Goal: Transaction & Acquisition: Purchase product/service

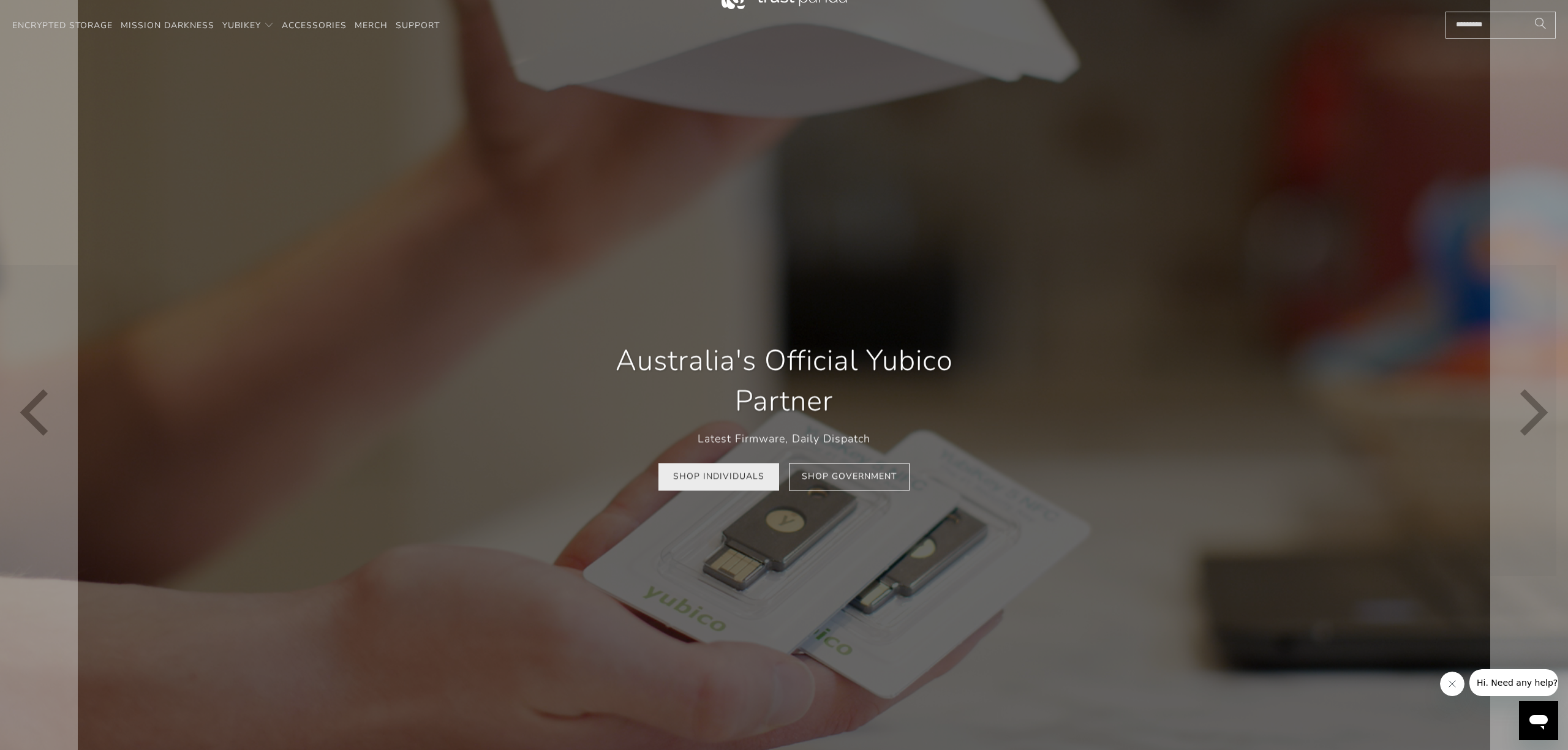
scroll to position [48, 0]
click at [727, 473] on link "Shop Individuals" at bounding box center [719, 476] width 121 height 28
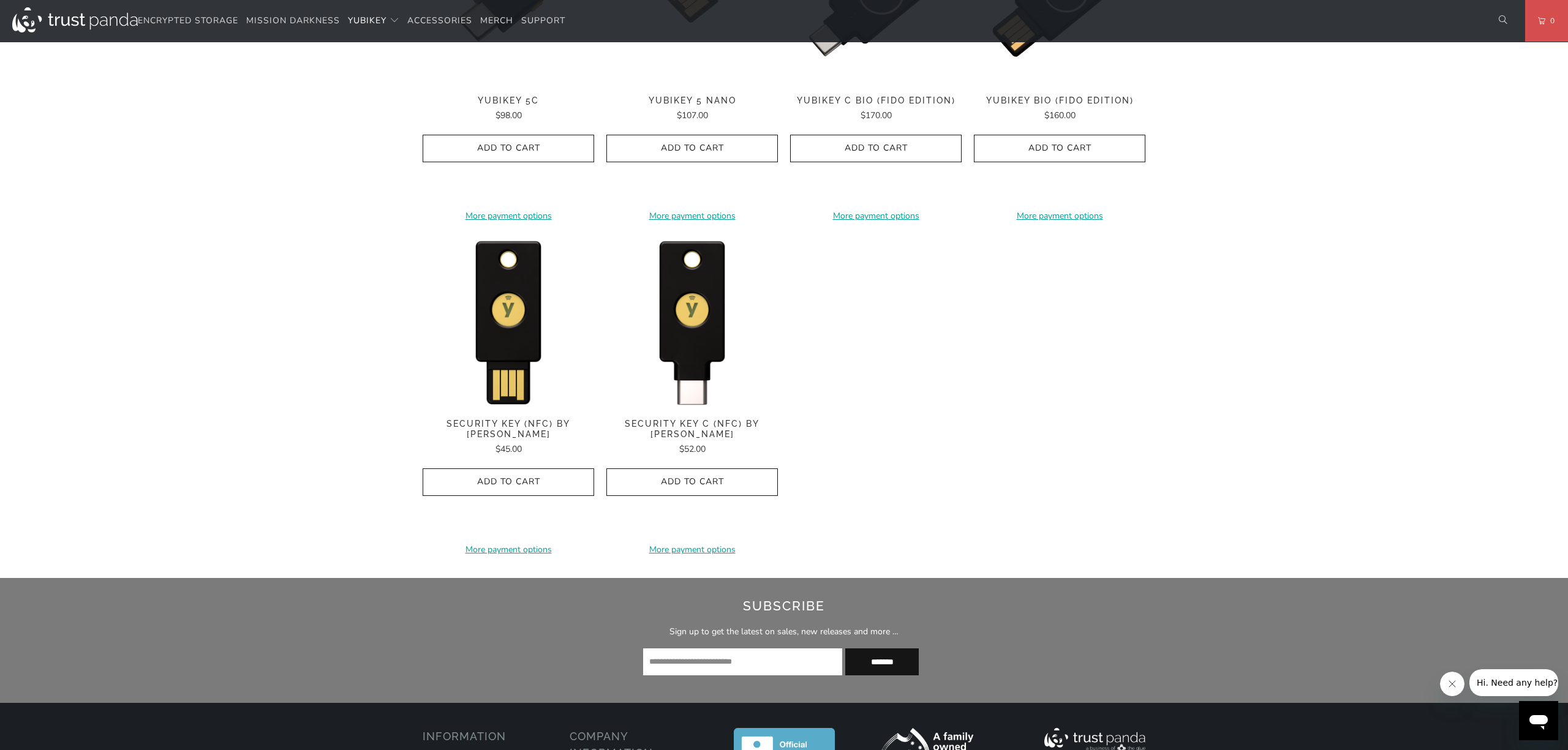
scroll to position [1090, 0]
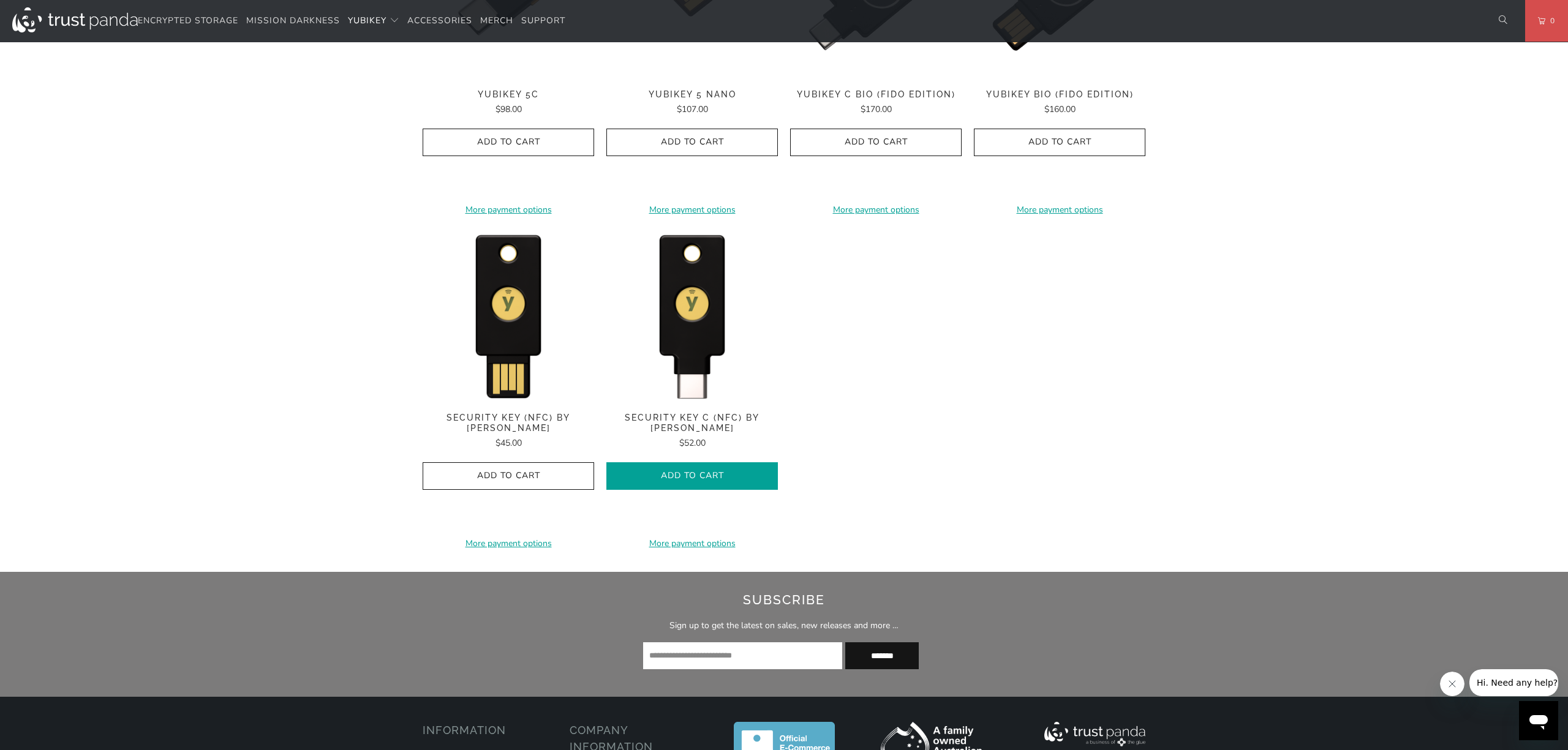
click at [713, 474] on span "Add to Cart" at bounding box center [692, 476] width 145 height 10
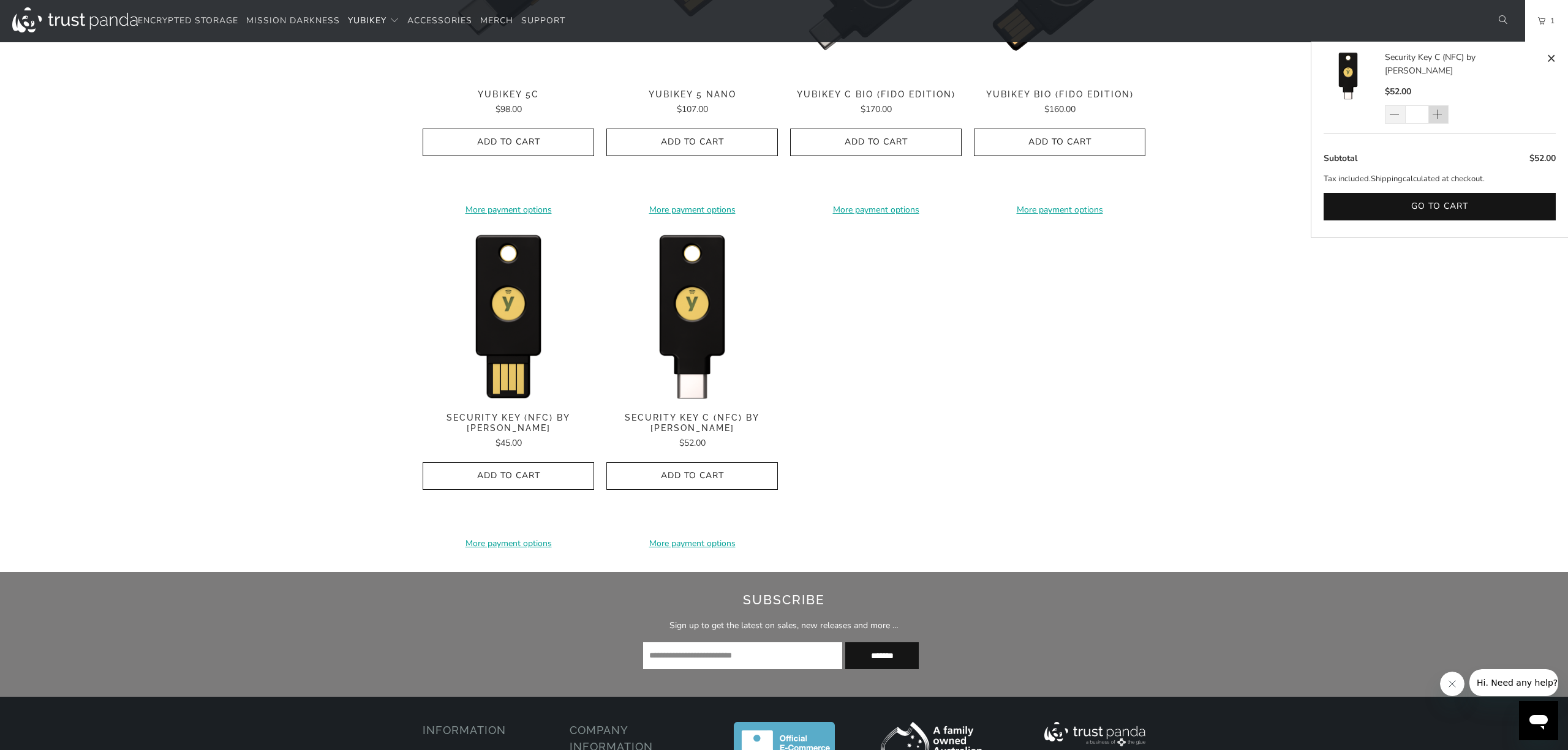
click at [1438, 109] on span at bounding box center [1438, 115] width 12 height 12
type input "*"
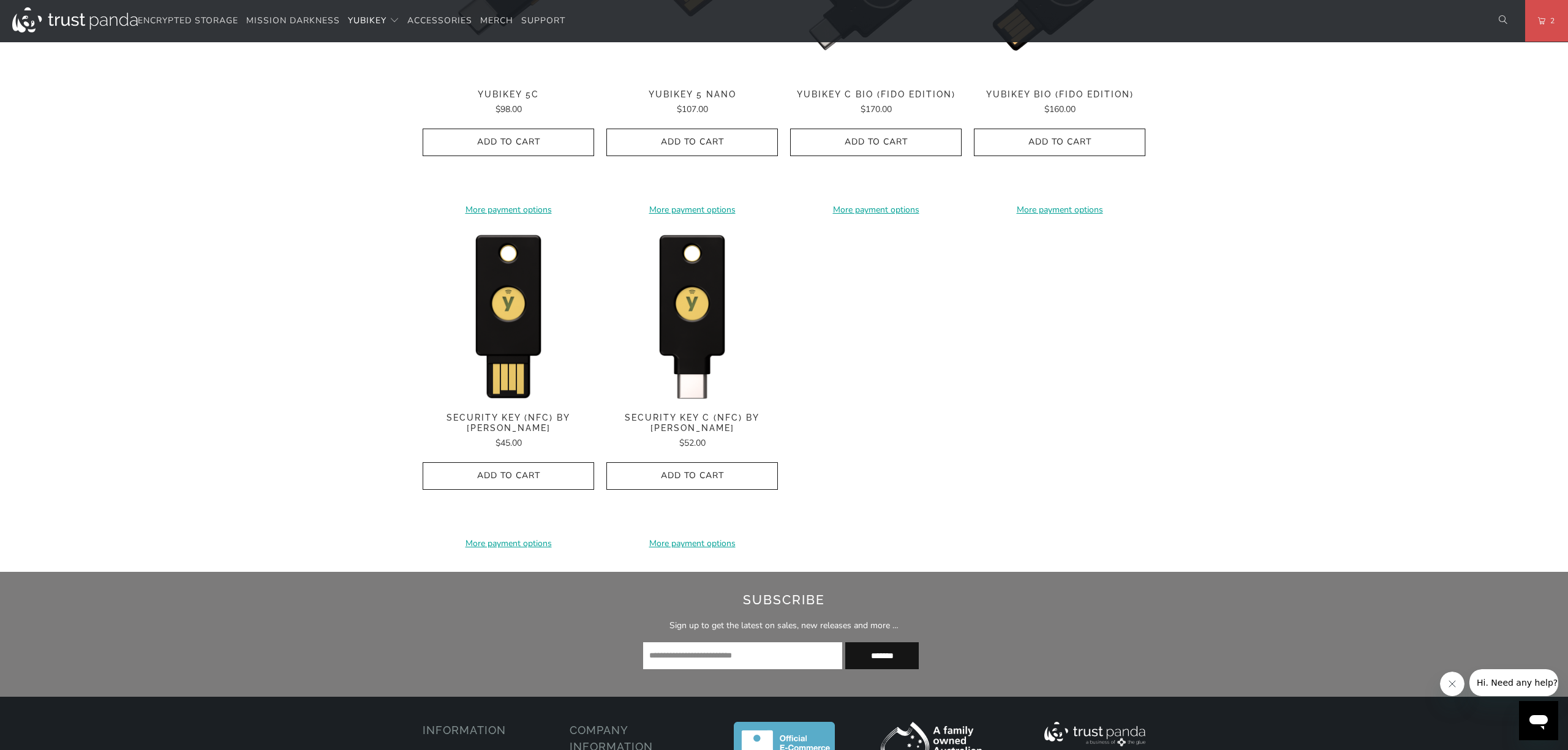
drag, startPoint x: 1208, startPoint y: 252, endPoint x: 1213, endPoint y: 32, distance: 220.1
